Goal: Task Accomplishment & Management: Complete application form

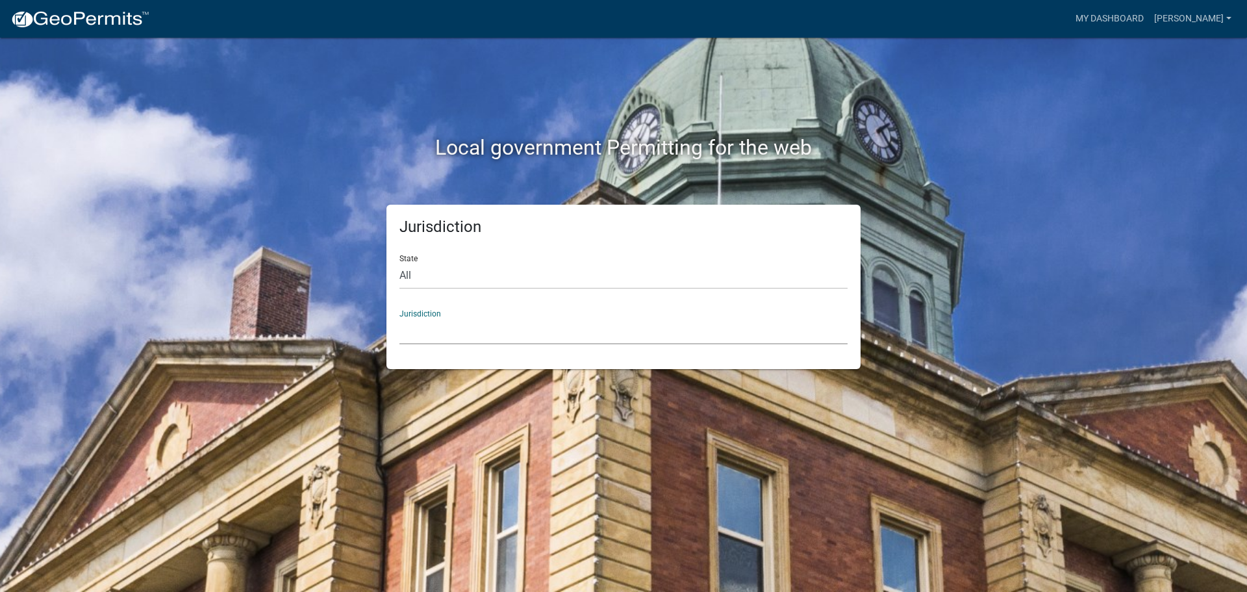
click at [471, 329] on select "[GEOGRAPHIC_DATA], [US_STATE] [GEOGRAPHIC_DATA], [US_STATE][PERSON_NAME][GEOGRA…" at bounding box center [623, 331] width 448 height 27
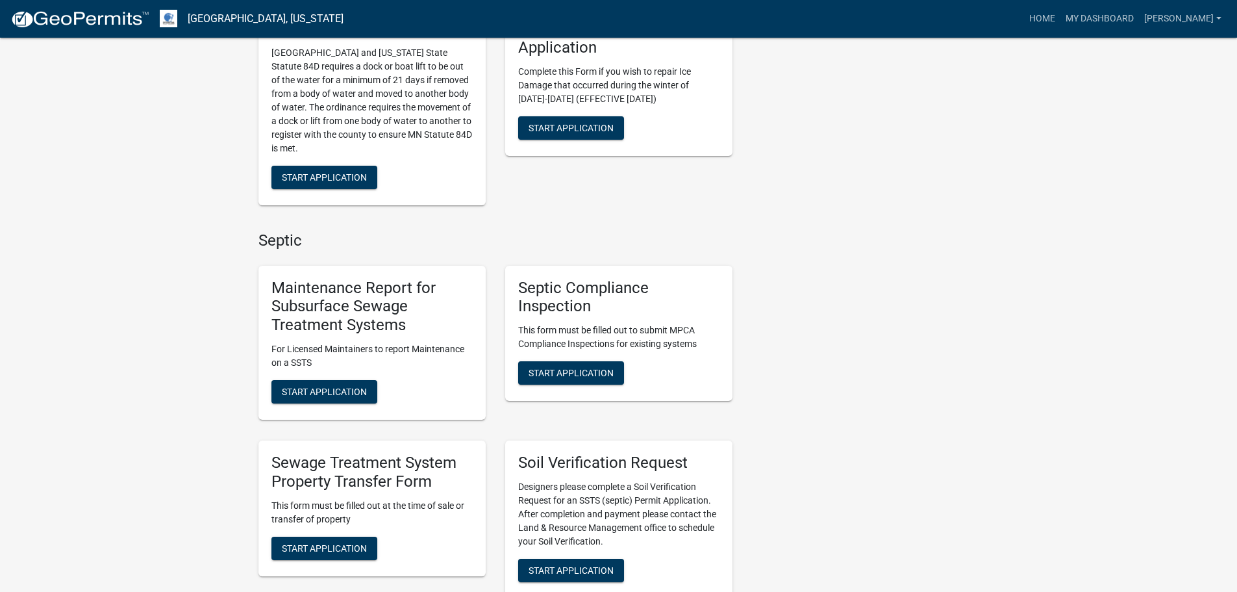
scroll to position [390, 0]
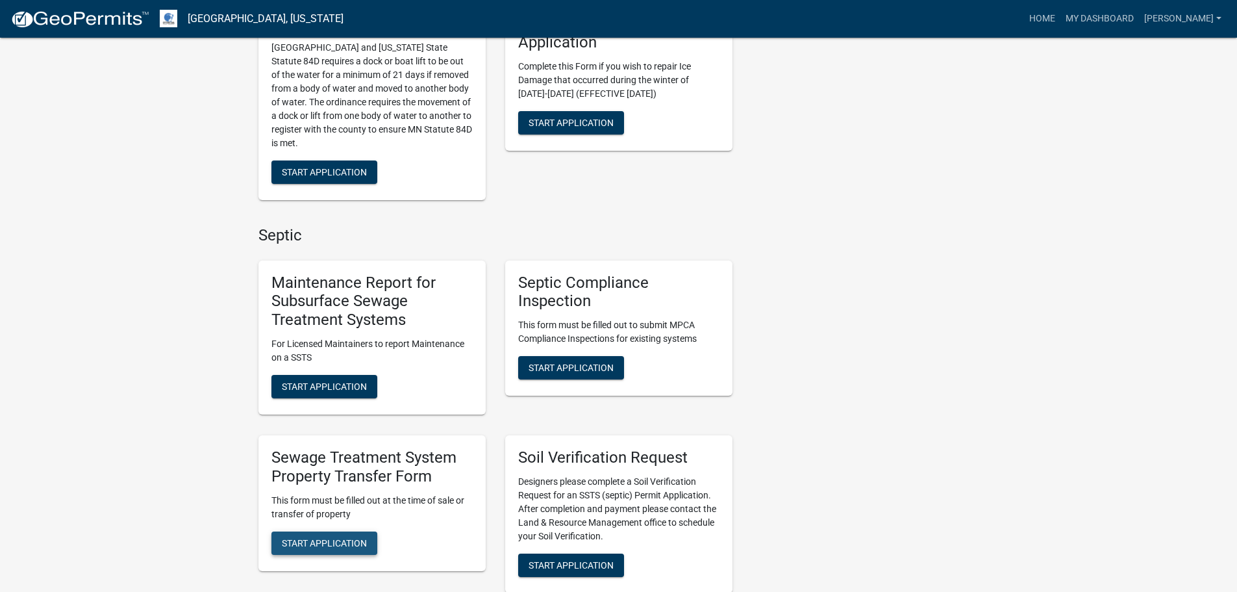
click at [340, 531] on button "Start Application" at bounding box center [324, 542] width 106 height 23
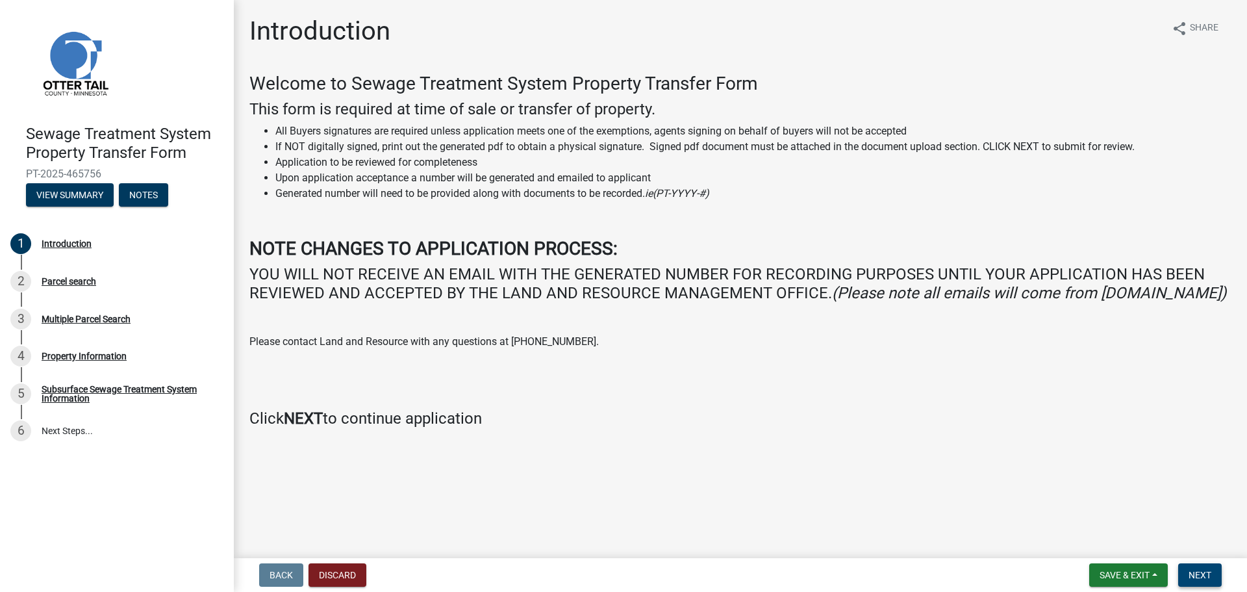
click at [1209, 572] on span "Next" at bounding box center [1200, 575] width 23 height 10
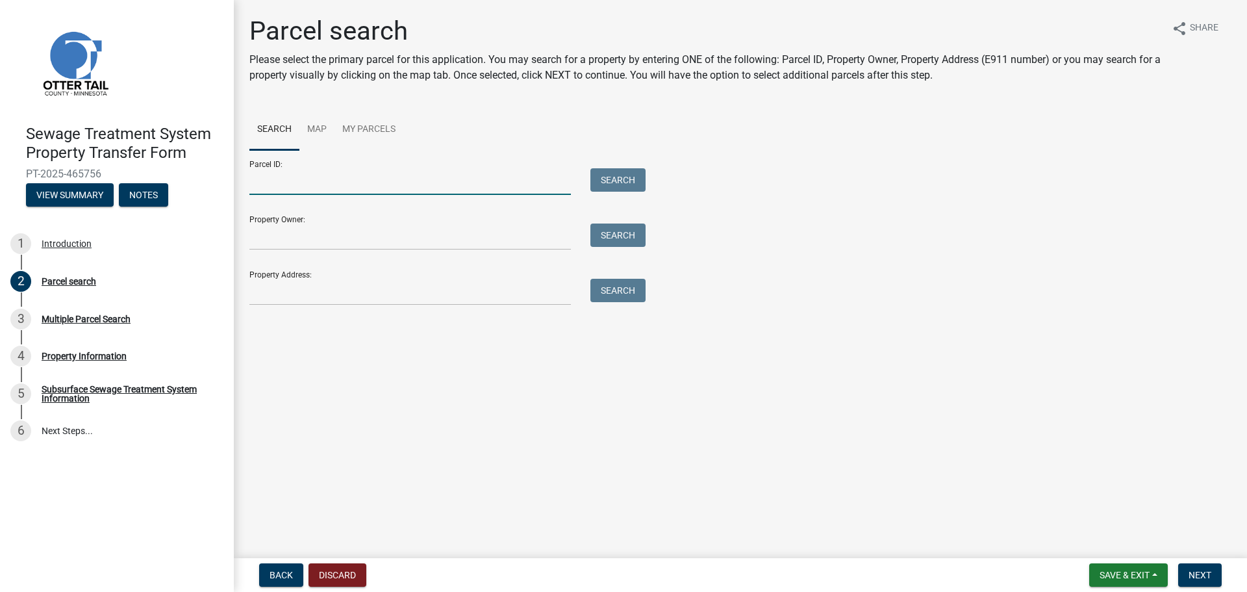
click at [366, 181] on input "Parcel ID:" at bounding box center [409, 181] width 321 height 27
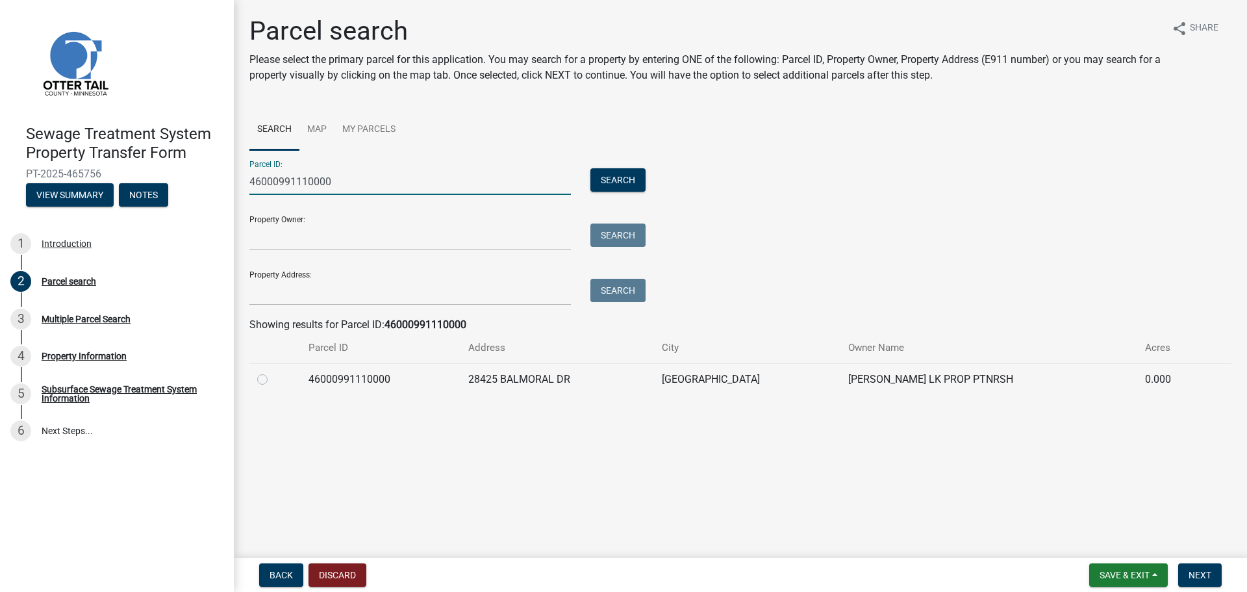
type input "46000991110000"
click at [273, 371] on label at bounding box center [273, 371] width 0 height 0
click at [273, 375] on input "radio" at bounding box center [277, 375] width 8 height 8
radio input "true"
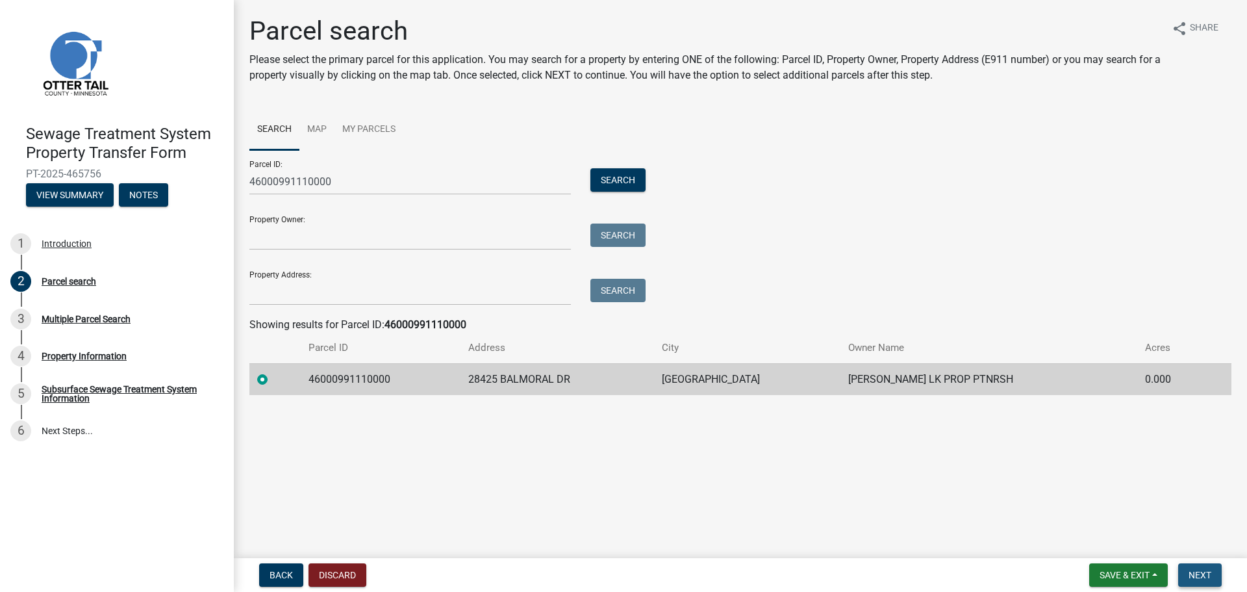
click at [1209, 570] on span "Next" at bounding box center [1200, 575] width 23 height 10
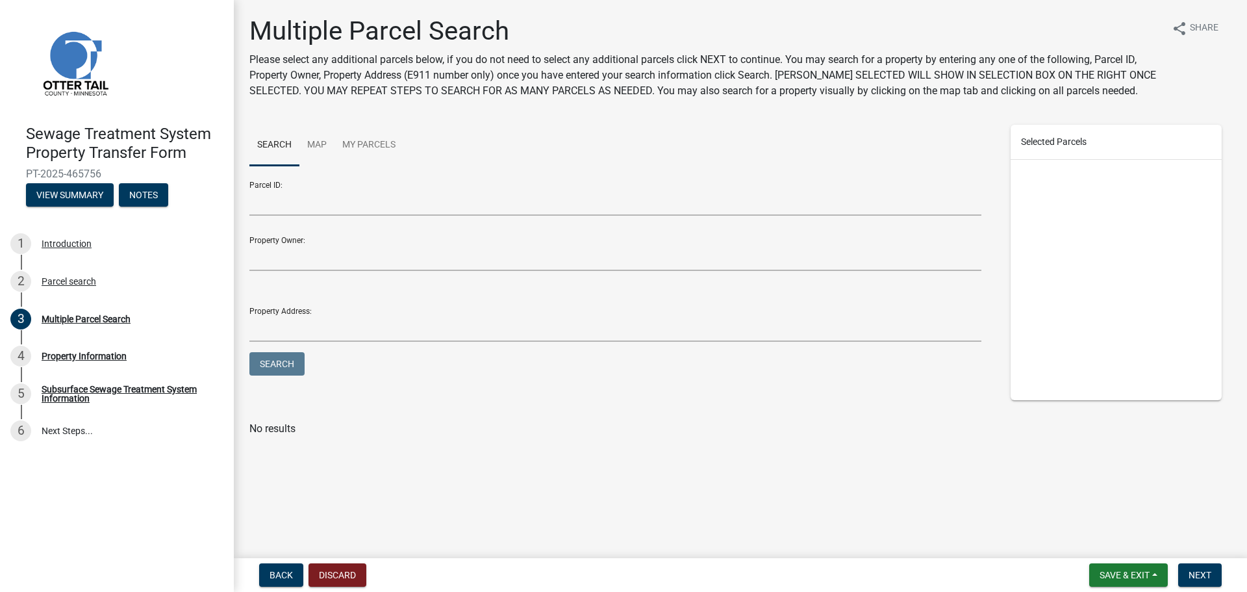
click at [1198, 591] on nav "Back Discard Save & Exit Save Save & Exit Next" at bounding box center [740, 575] width 1013 height 34
click at [1198, 586] on button "Next" at bounding box center [1200, 574] width 44 height 23
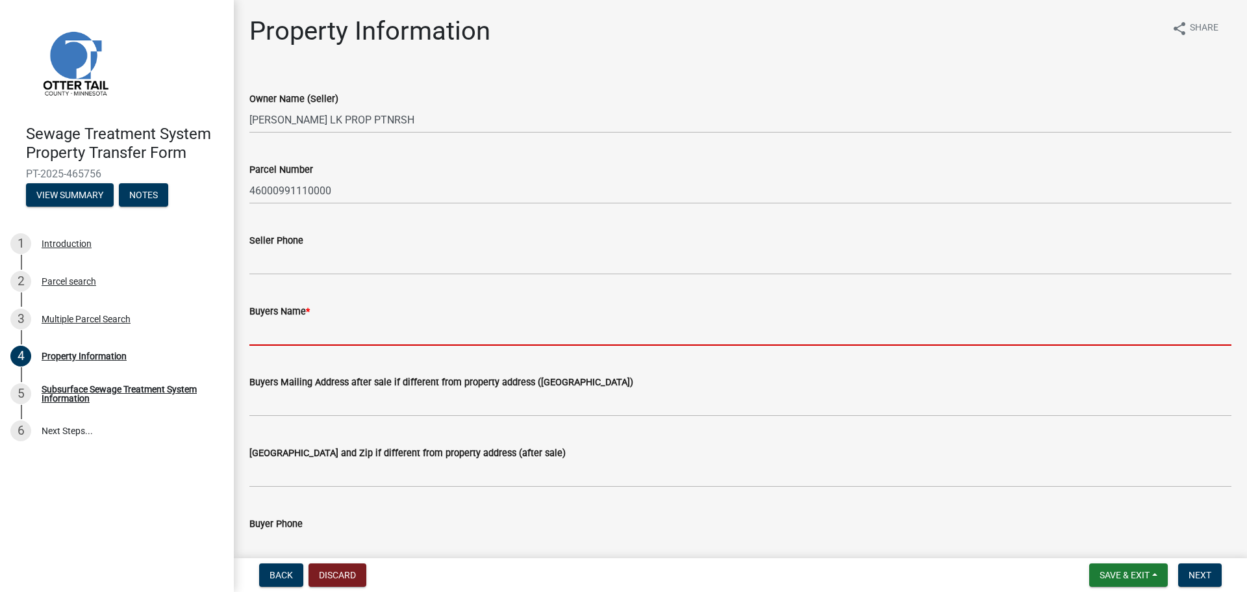
click at [324, 336] on input "Buyers Name *" at bounding box center [740, 332] width 982 height 27
paste input "[PERSON_NAME] Revocable Living Trust dated [DATE]"
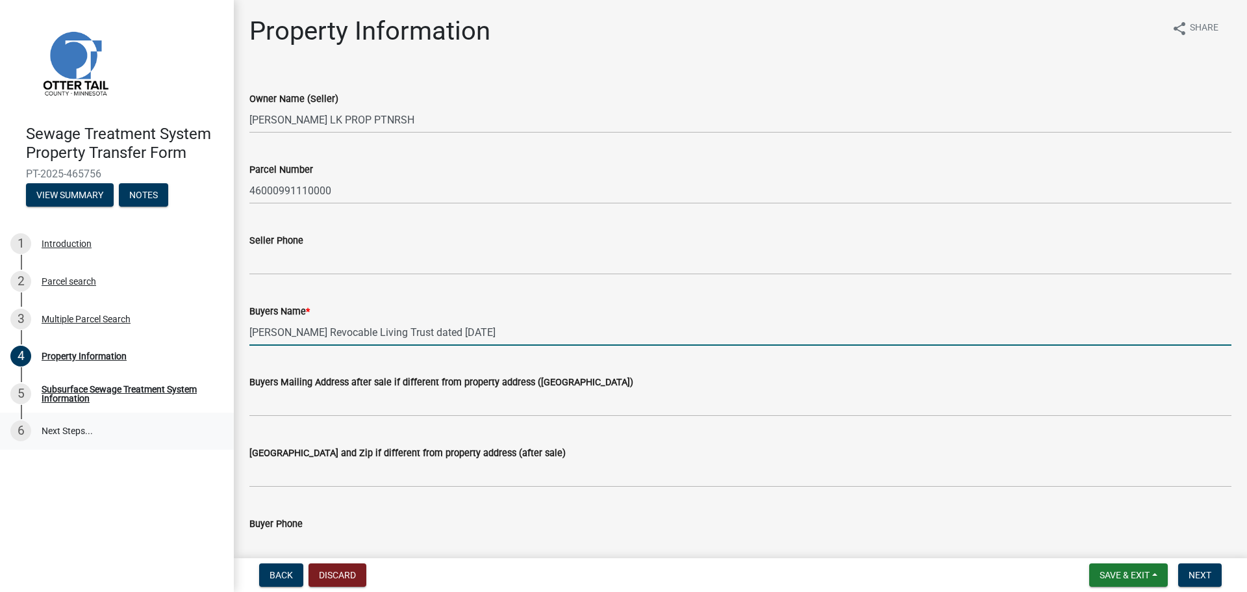
type input "[PERSON_NAME] Revocable Living Trust dated [DATE]"
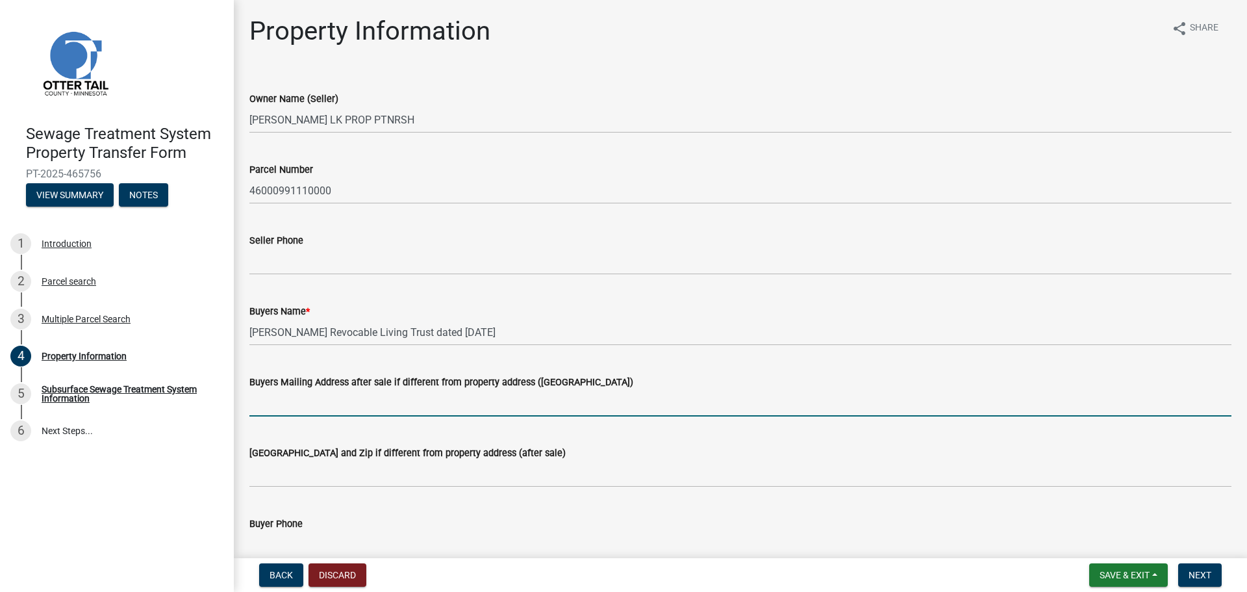
click at [337, 397] on input "Buyers Mailing Address after sale if different from property address ([GEOGRAPH…" at bounding box center [740, 403] width 982 height 27
paste input "PO Box 146"
type input "PO Box 146"
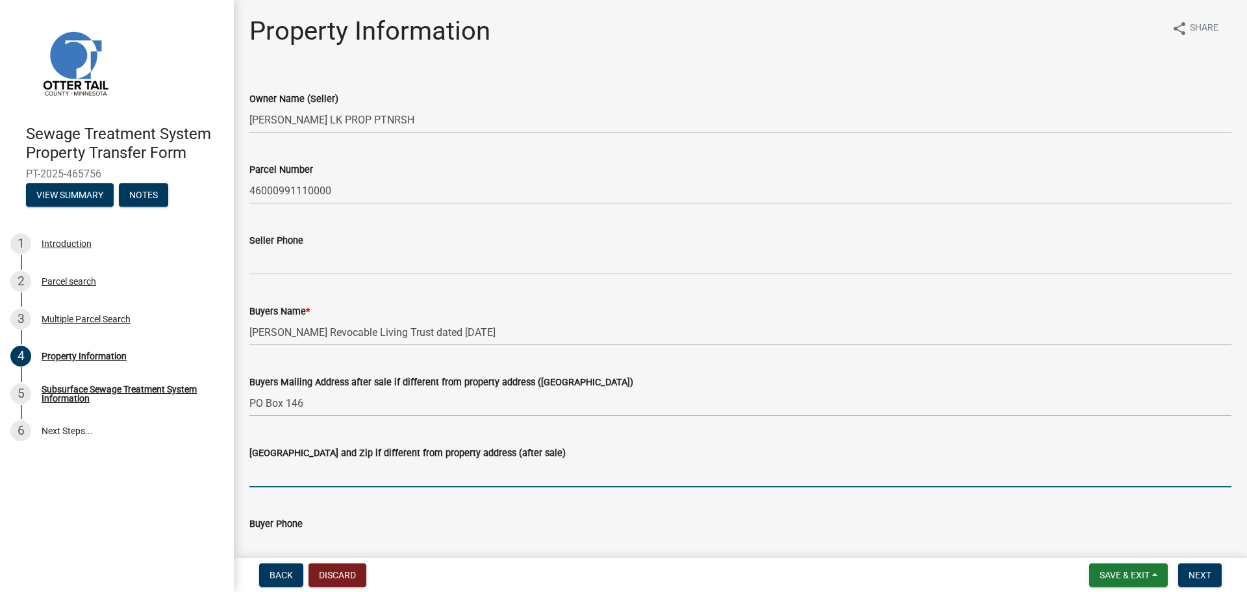
click at [303, 467] on input "[GEOGRAPHIC_DATA] and Zip if different from property address (after sale)" at bounding box center [740, 473] width 982 height 27
paste input "[PERSON_NAME]"
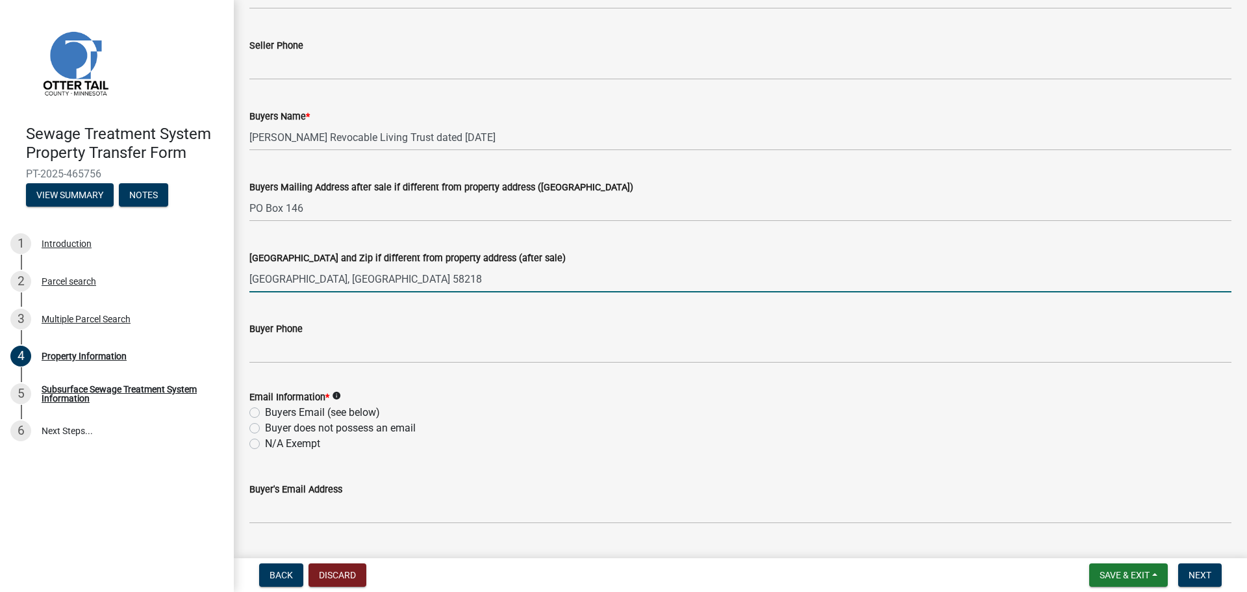
type input "[GEOGRAPHIC_DATA], [GEOGRAPHIC_DATA] 58218"
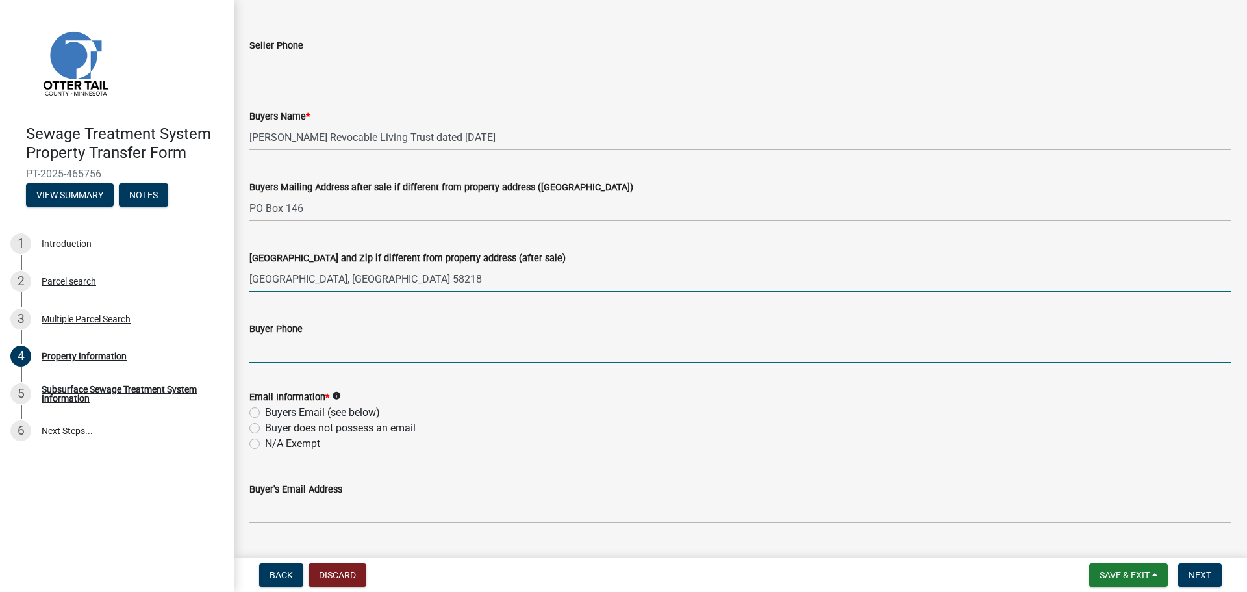
click at [312, 355] on input "Buyer Phone" at bounding box center [740, 349] width 982 height 27
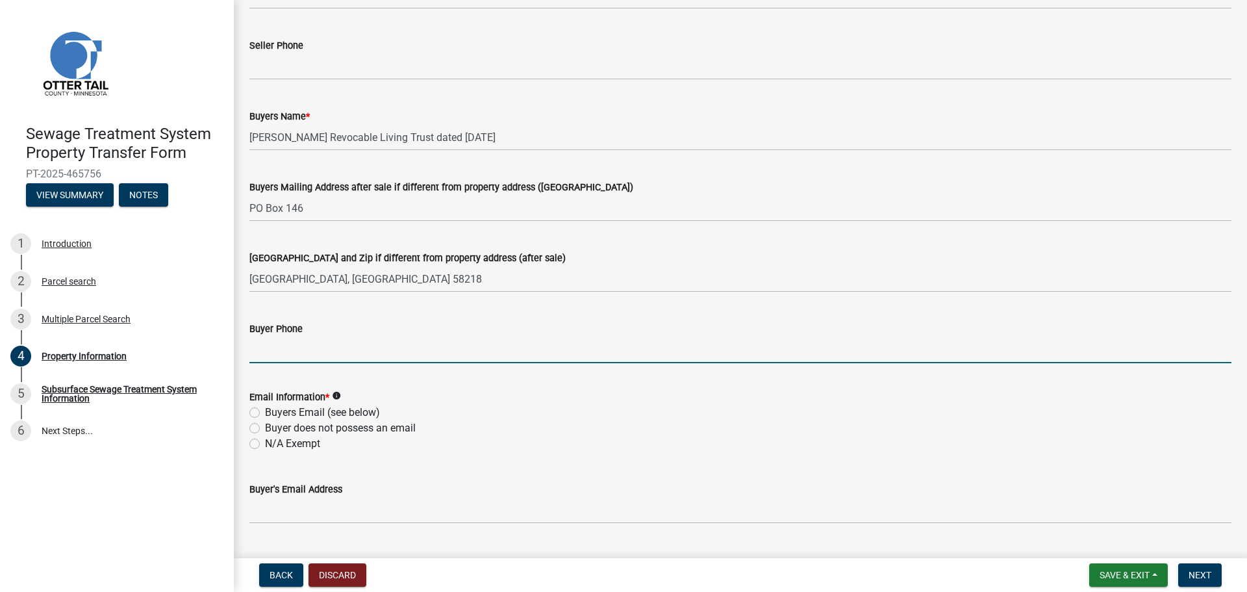
click at [294, 354] on input "Buyer Phone" at bounding box center [740, 349] width 982 height 27
paste input "[PHONE_NUMBER]"
type input "[PHONE_NUMBER]"
click at [290, 430] on label "Buyer does not possess an email" at bounding box center [340, 428] width 151 height 16
click at [273, 429] on input "Buyer does not possess an email" at bounding box center [269, 424] width 8 height 8
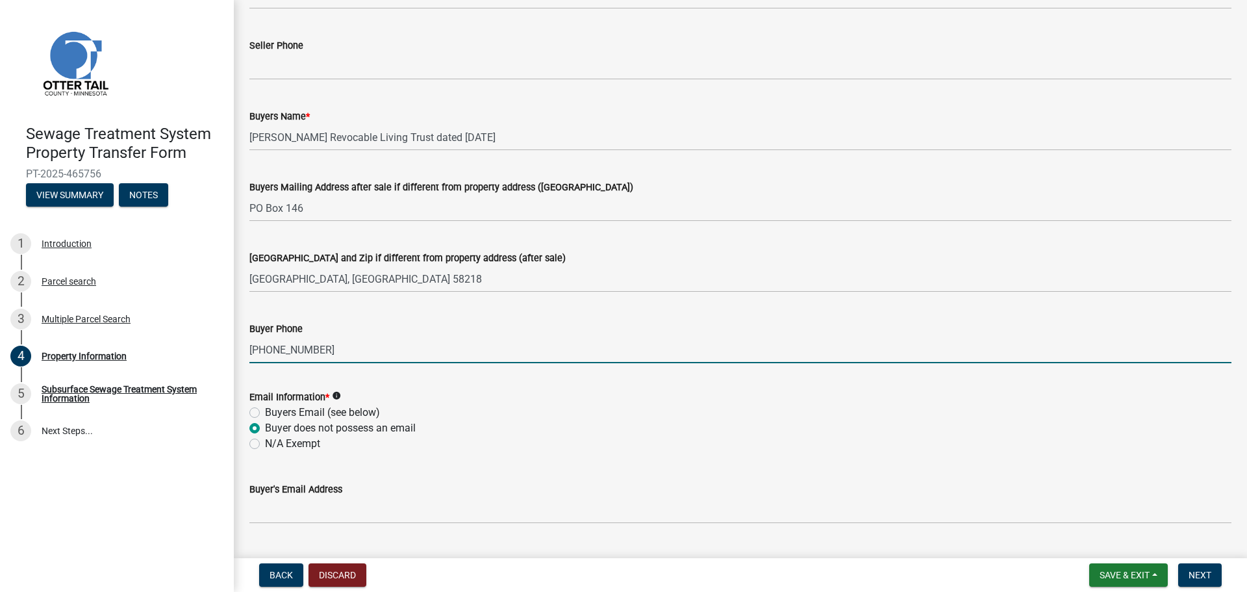
radio input "true"
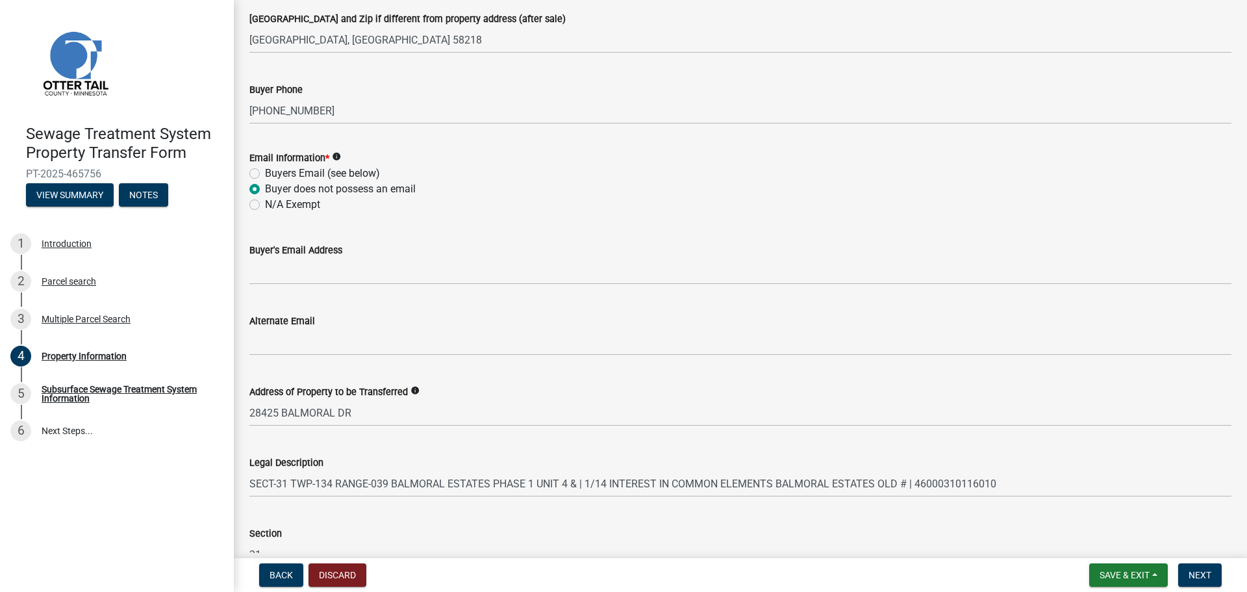
scroll to position [582, 0]
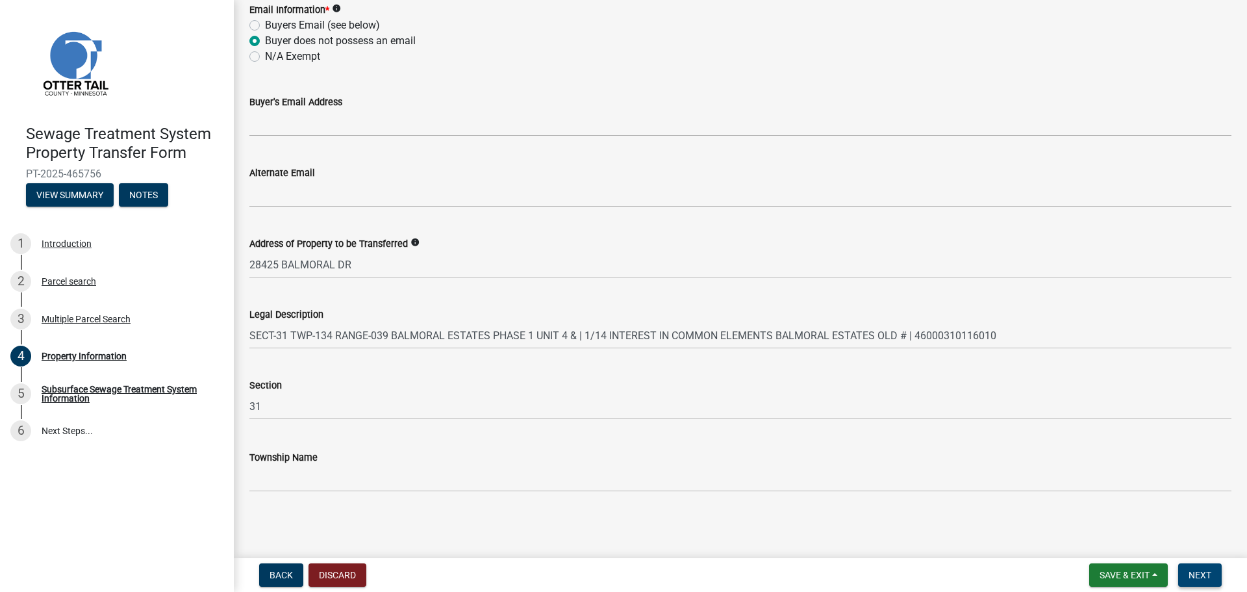
click at [1215, 574] on button "Next" at bounding box center [1200, 574] width 44 height 23
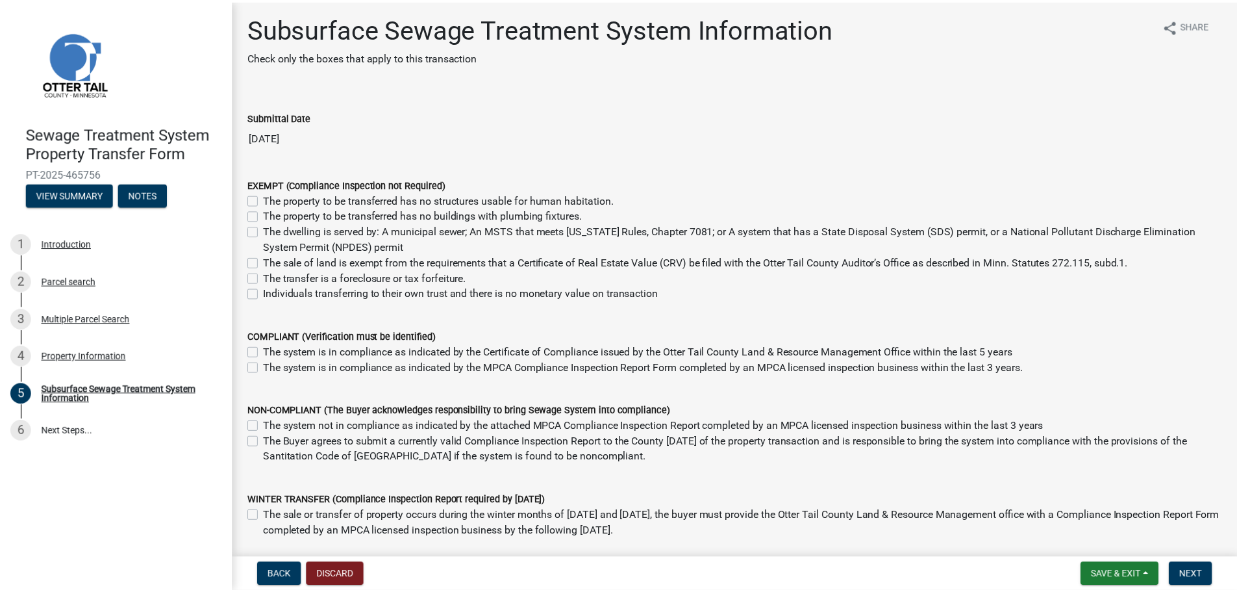
scroll to position [0, 0]
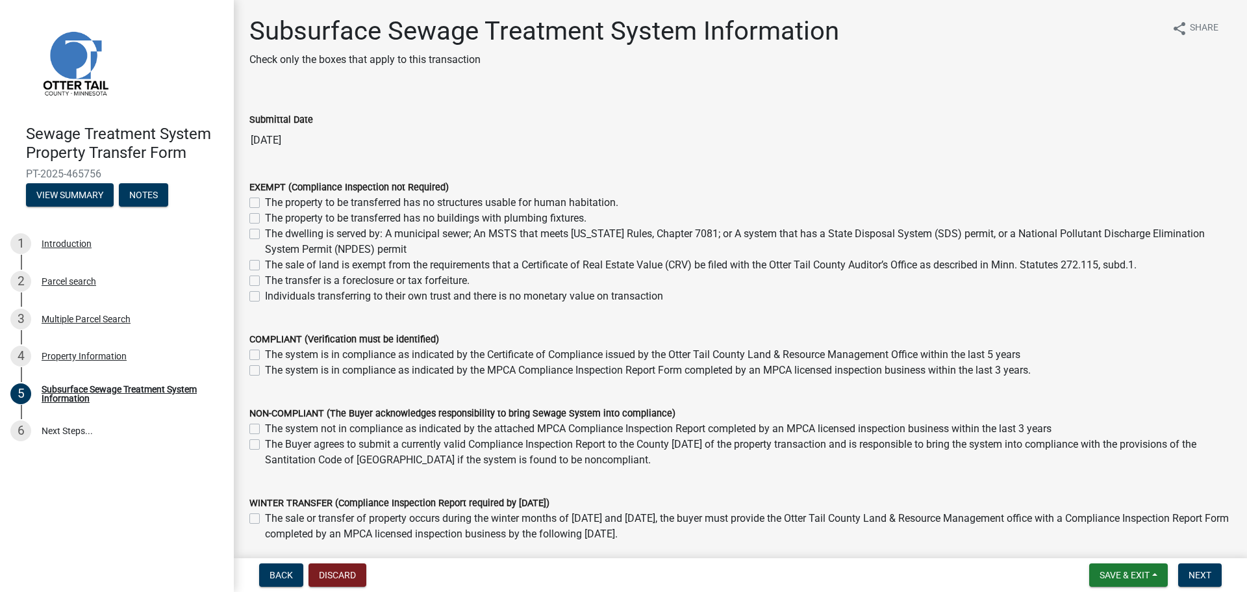
click at [445, 236] on label "The dwelling is served by: A municipal sewer; An MSTS that meets [US_STATE] Rul…" at bounding box center [748, 241] width 966 height 31
click at [273, 234] on input "The dwelling is served by: A municipal sewer; An MSTS that meets [US_STATE] Rul…" at bounding box center [269, 230] width 8 height 8
checkbox input "true"
checkbox input "false"
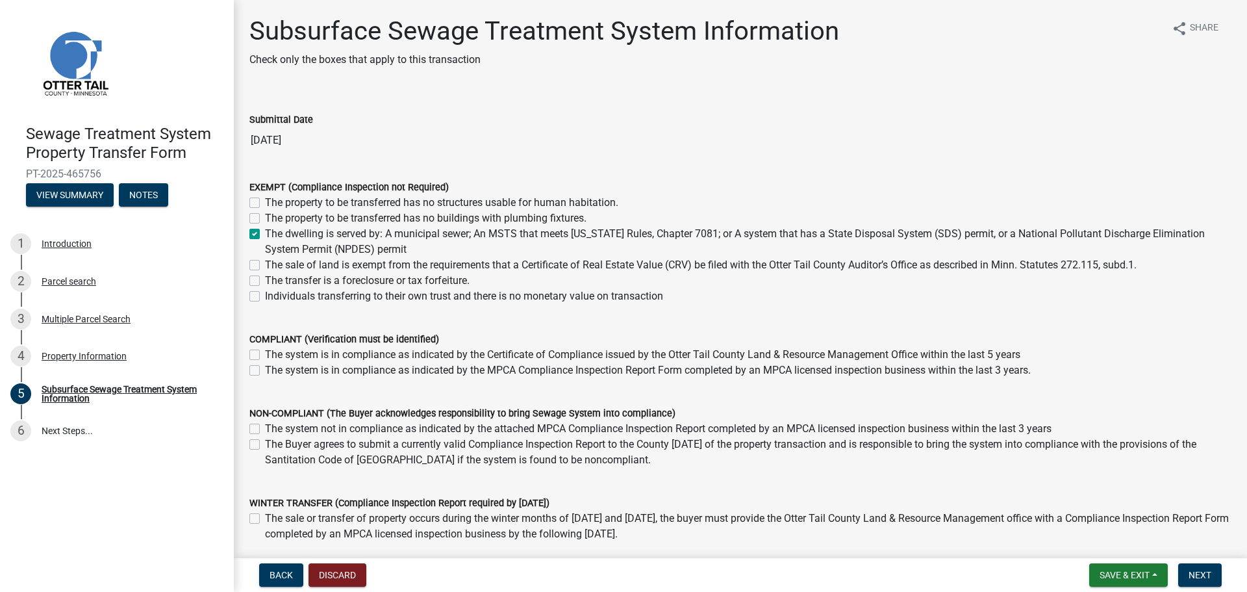
checkbox input "true"
checkbox input "false"
click at [1194, 580] on span "Next" at bounding box center [1200, 575] width 23 height 10
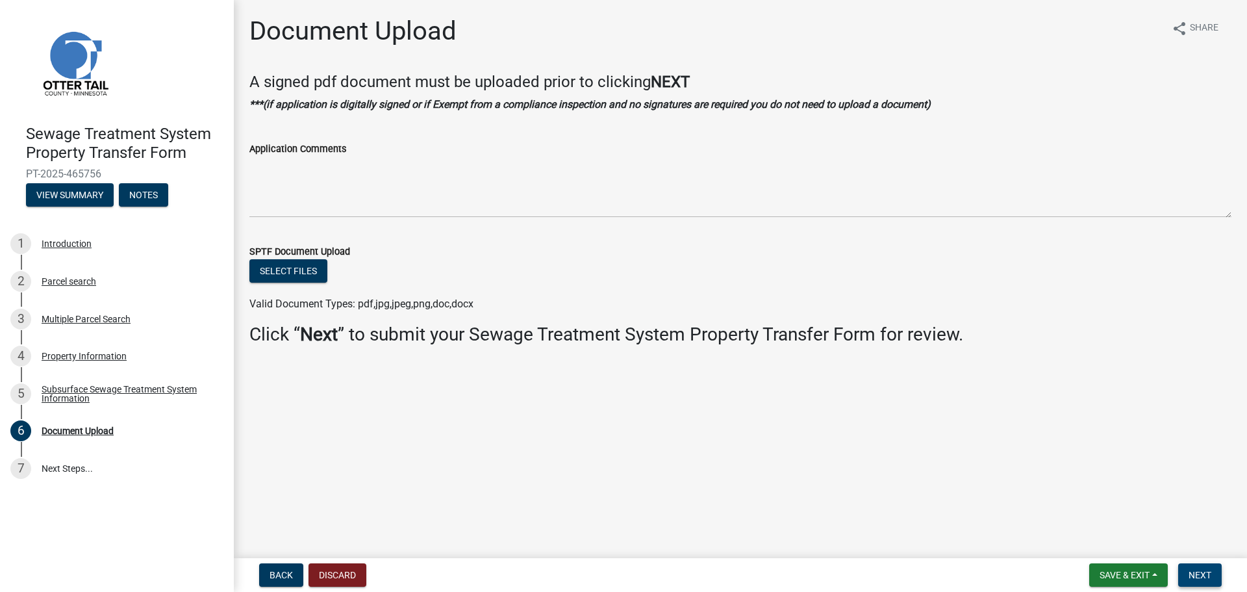
click at [1189, 579] on span "Next" at bounding box center [1200, 575] width 23 height 10
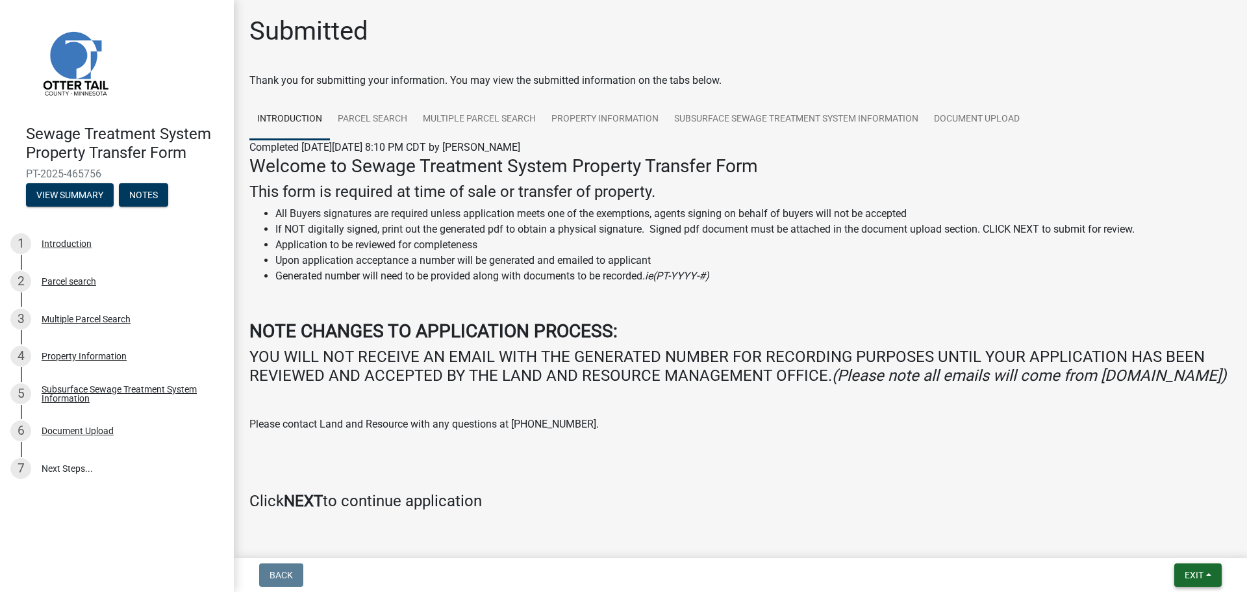
click at [1190, 575] on span "Exit" at bounding box center [1194, 575] width 19 height 10
click at [1164, 540] on button "Save & Exit" at bounding box center [1170, 540] width 104 height 31
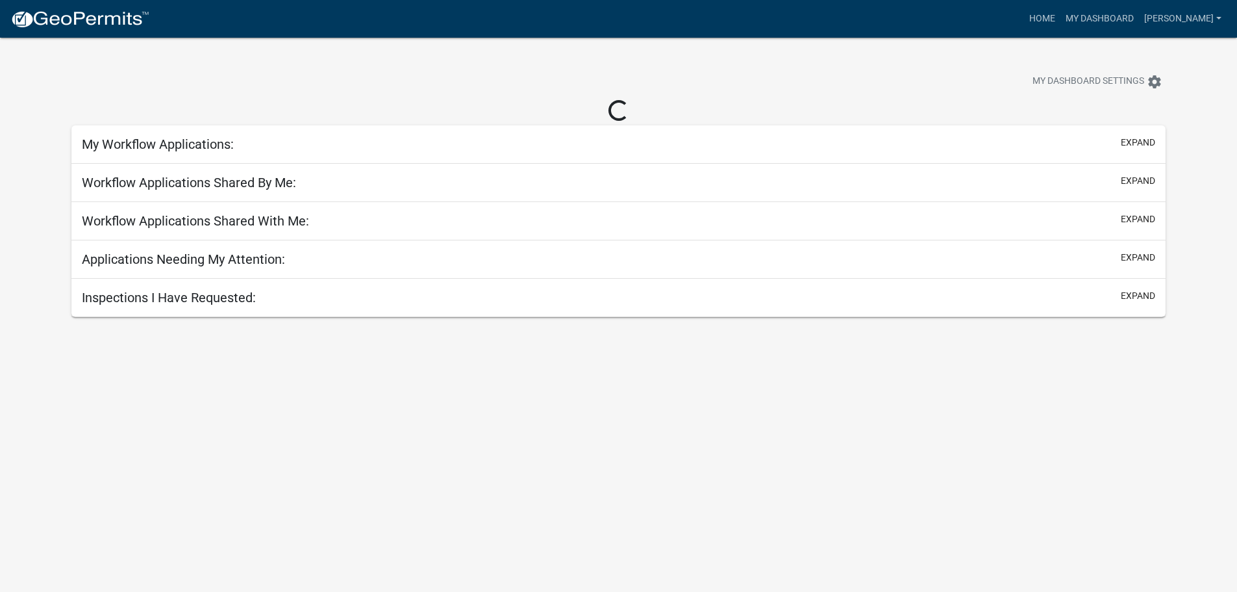
select select "2: 50"
